Goal: Task Accomplishment & Management: Manage account settings

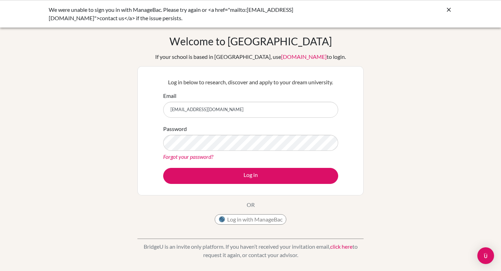
click at [163, 168] on button "Log in" at bounding box center [250, 176] width 175 height 16
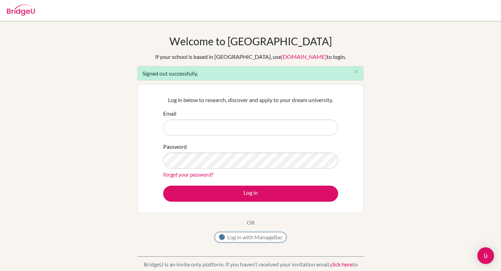
click at [253, 234] on button "Log in with ManageBac" at bounding box center [251, 237] width 72 height 10
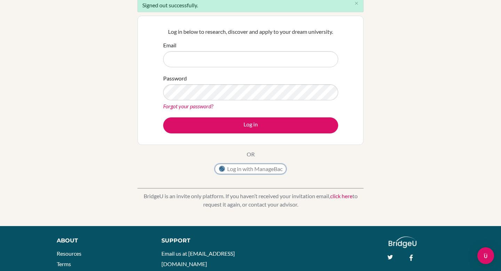
scroll to position [4, 0]
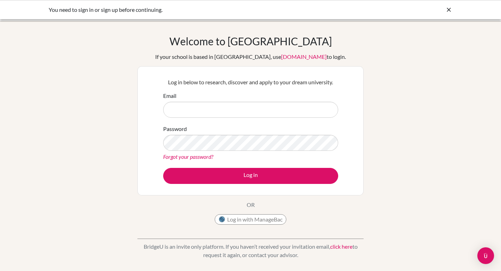
click at [446, 10] on icon at bounding box center [448, 9] width 7 height 7
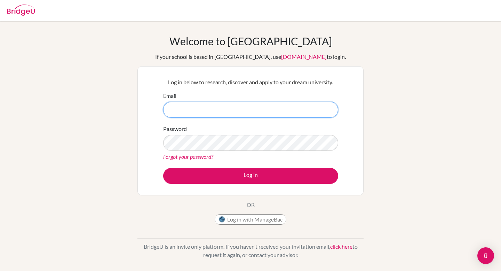
click at [276, 104] on input "Email" at bounding box center [250, 110] width 175 height 16
click at [239, 110] on input "Email" at bounding box center [250, 110] width 175 height 16
type input "[EMAIL_ADDRESS][DOMAIN_NAME]"
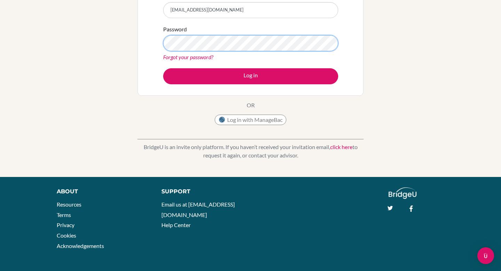
scroll to position [100, 0]
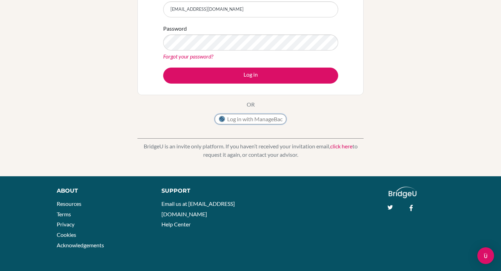
click at [229, 117] on button "Log in with ManageBac" at bounding box center [251, 119] width 72 height 10
click at [228, 123] on button "Log in with ManageBac" at bounding box center [251, 119] width 72 height 10
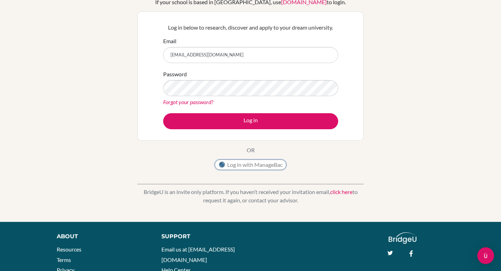
scroll to position [53, 0]
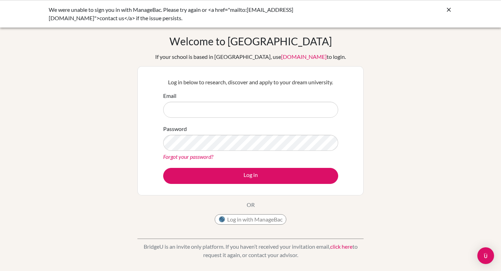
click at [441, 13] on div "We were unable to sign you in with ManageBac. Please try again or <a href="mail…" at bounding box center [251, 14] width 404 height 17
click at [443, 13] on div "We were unable to sign you in with ManageBac. Please try again or <a href="mail…" at bounding box center [251, 14] width 404 height 17
click at [448, 14] on div at bounding box center [448, 10] width 7 height 8
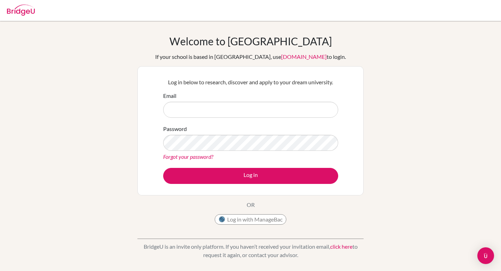
click at [197, 6] on div at bounding box center [250, 10] width 494 height 21
click at [228, 221] on button "Log in with ManageBac" at bounding box center [251, 219] width 72 height 10
